Goal: Task Accomplishment & Management: Use online tool/utility

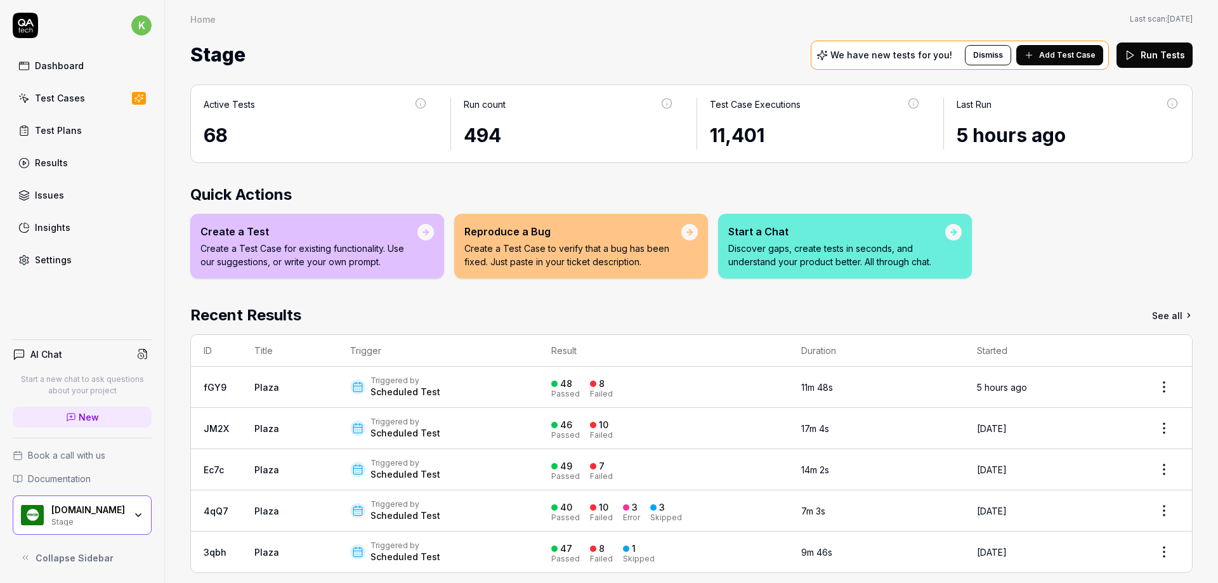
click at [55, 129] on div "Test Plans" at bounding box center [58, 130] width 47 height 13
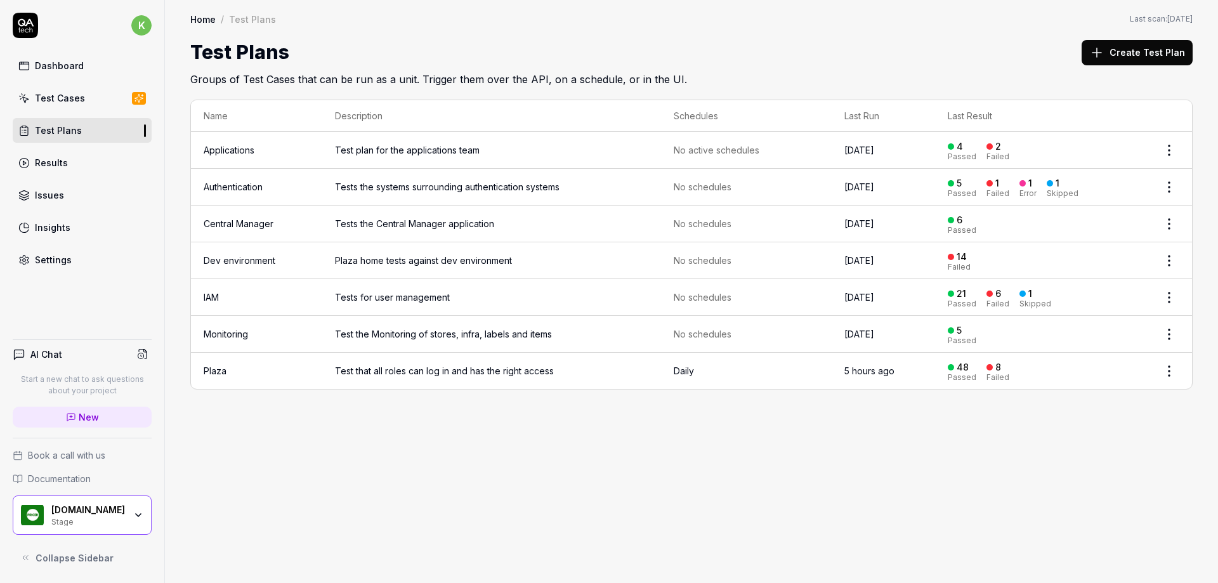
click at [213, 370] on link "Plaza" at bounding box center [215, 370] width 23 height 11
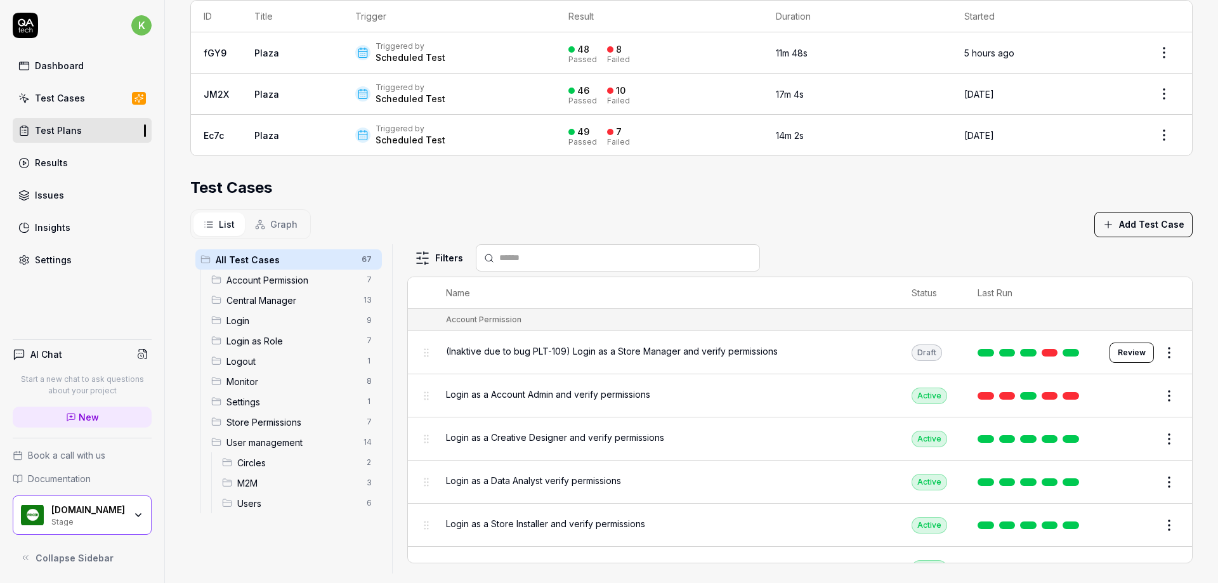
scroll to position [300, 0]
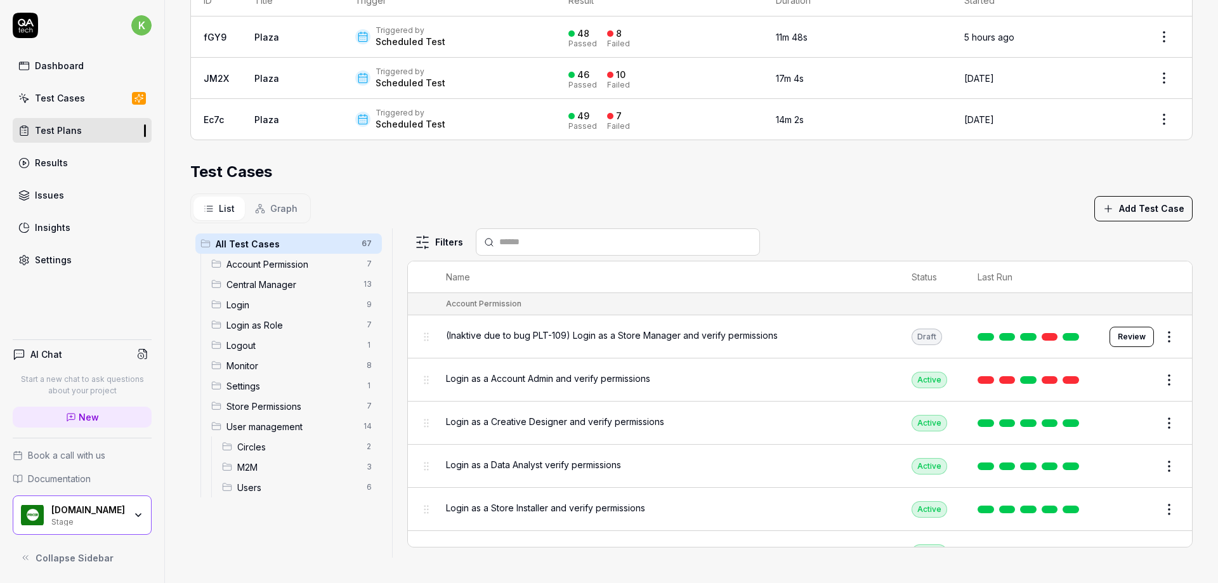
click at [247, 404] on span "Store Permissions" at bounding box center [292, 406] width 133 height 13
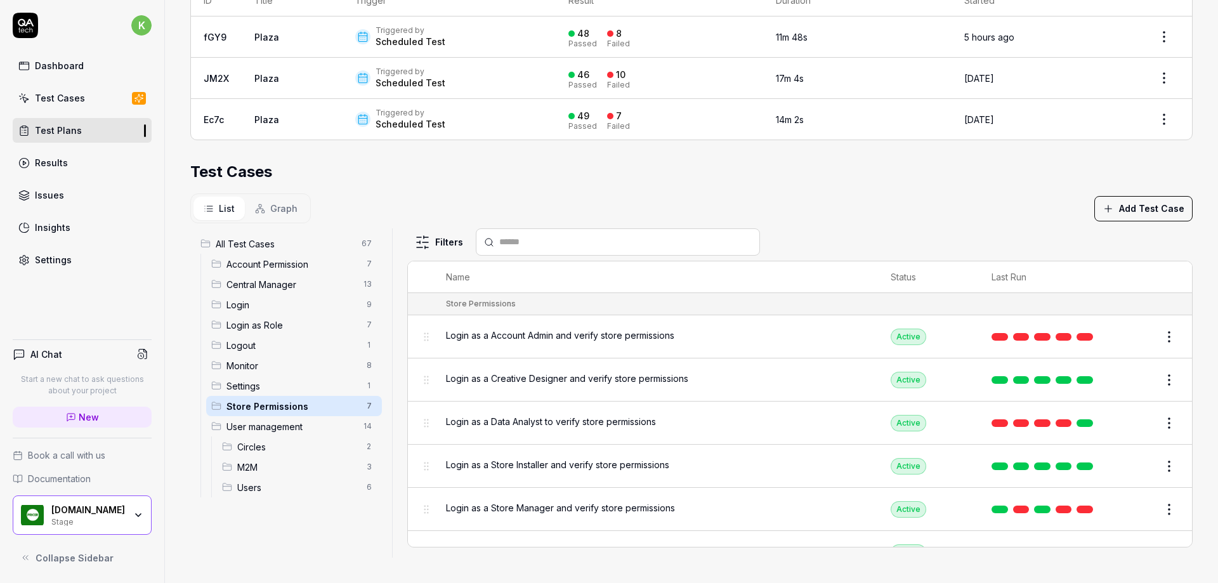
click at [525, 335] on span "Login as a Account Admin and verify store permissions" at bounding box center [560, 335] width 228 height 13
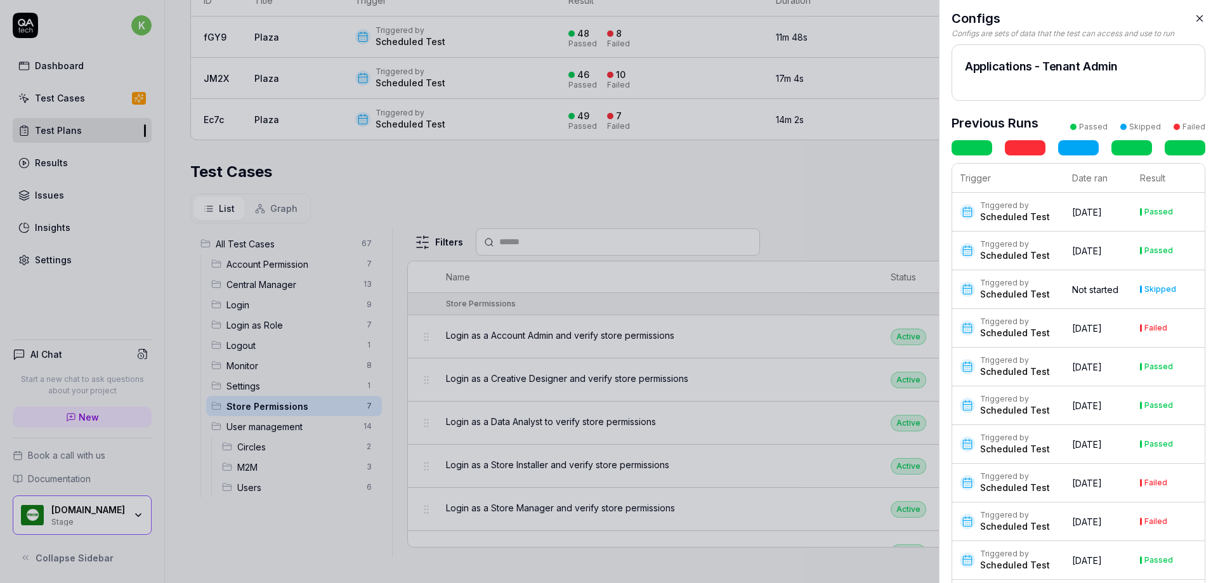
scroll to position [211, 0]
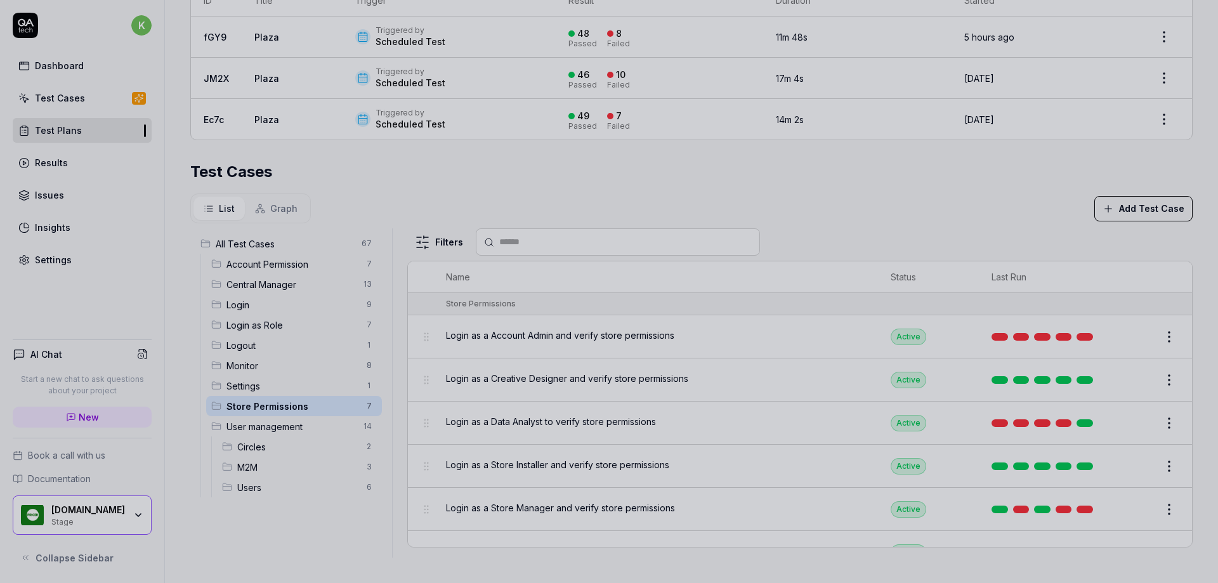
click at [476, 337] on div at bounding box center [609, 291] width 1218 height 583
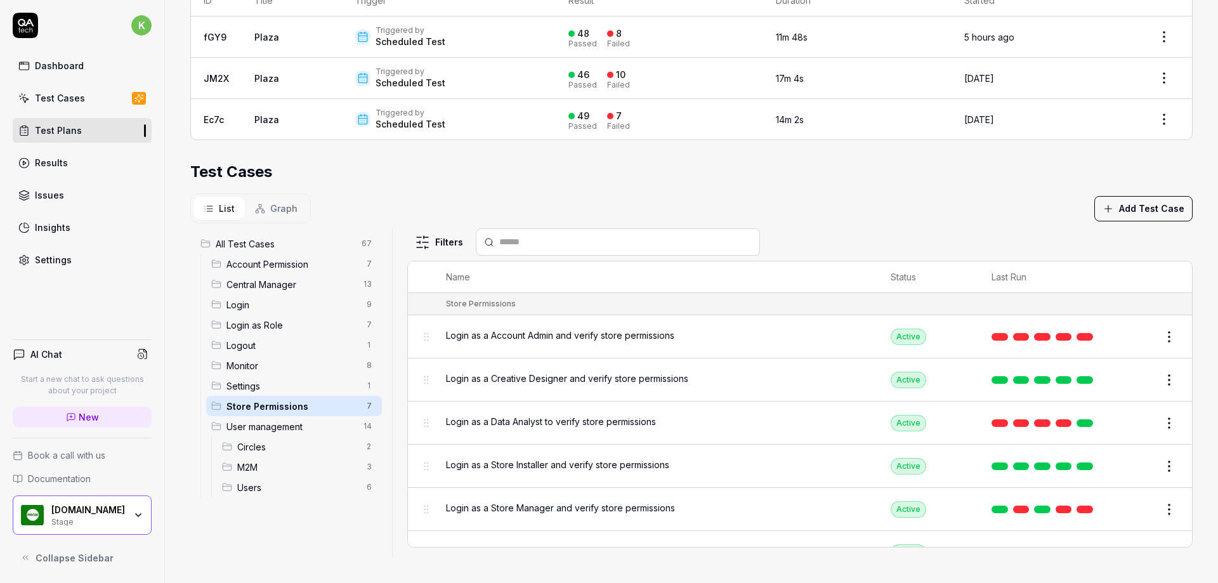
click at [488, 334] on span "Login as a Account Admin and verify store permissions" at bounding box center [560, 335] width 228 height 13
